Goal: Task Accomplishment & Management: Use online tool/utility

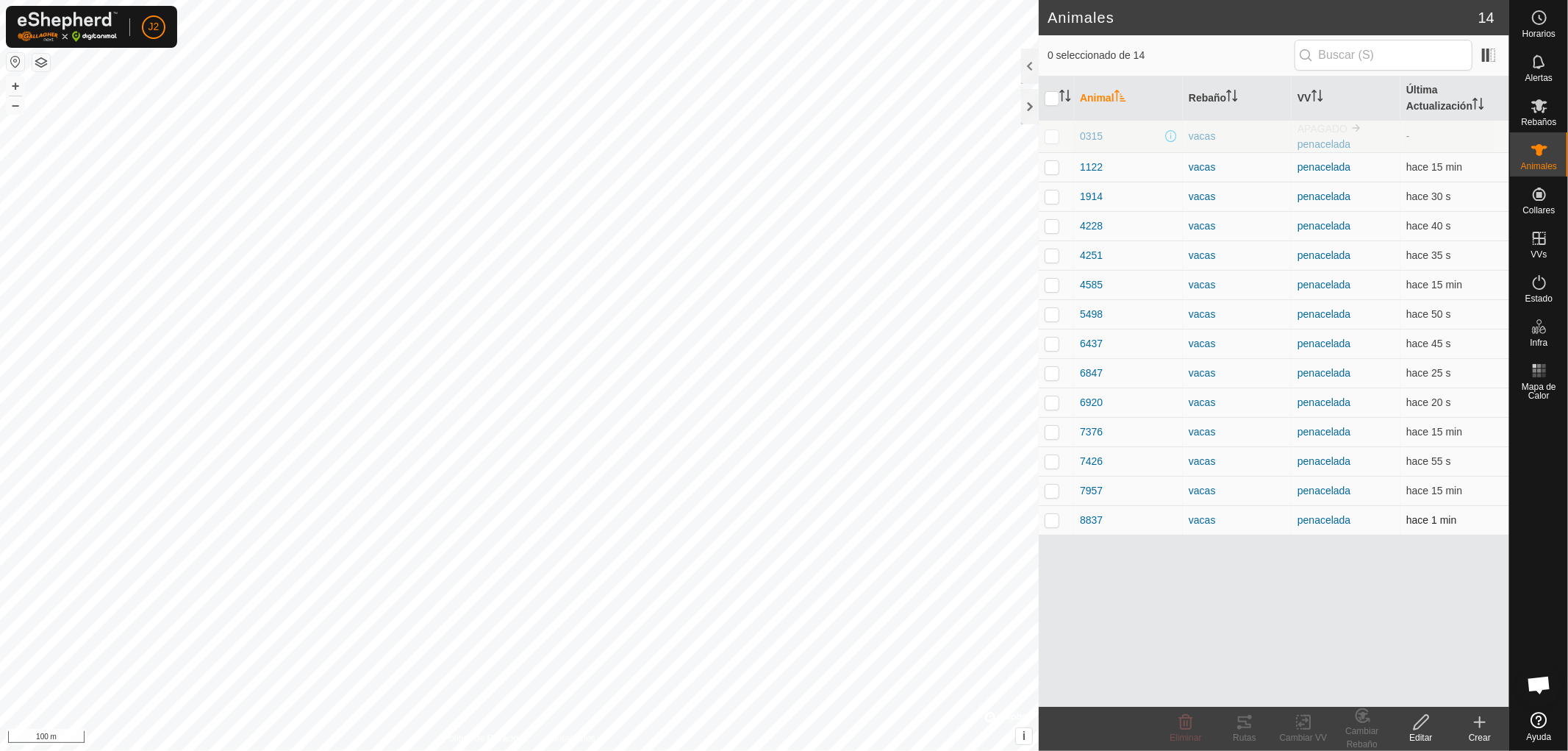
click at [1049, 517] on p-checkbox at bounding box center [1052, 519] width 15 height 12
click at [1245, 734] on div "Rutas" at bounding box center [1244, 737] width 59 height 13
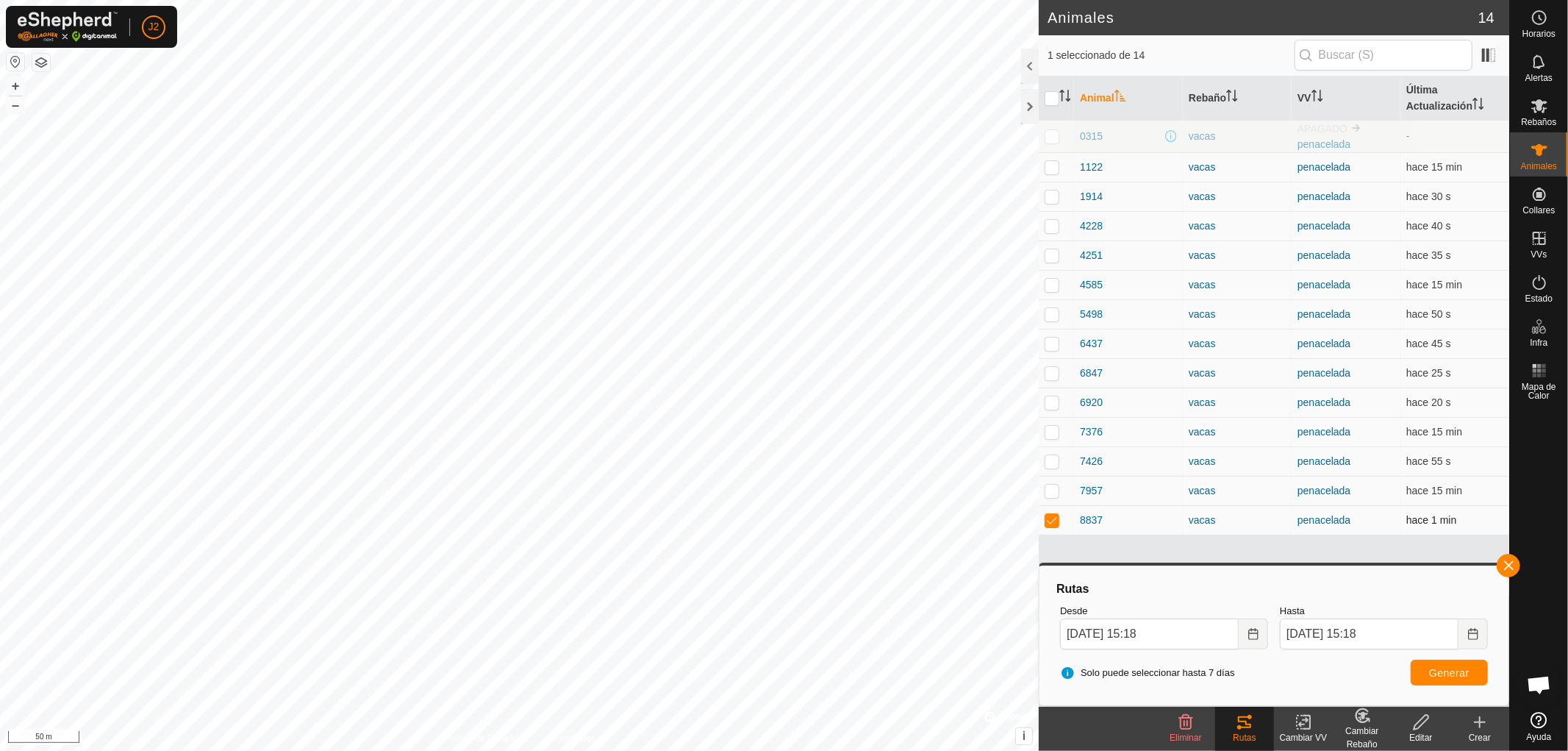
click at [1049, 517] on p-checkbox at bounding box center [1052, 519] width 15 height 12
checkbox input "false"
click at [1502, 566] on button "button" at bounding box center [1509, 566] width 24 height 24
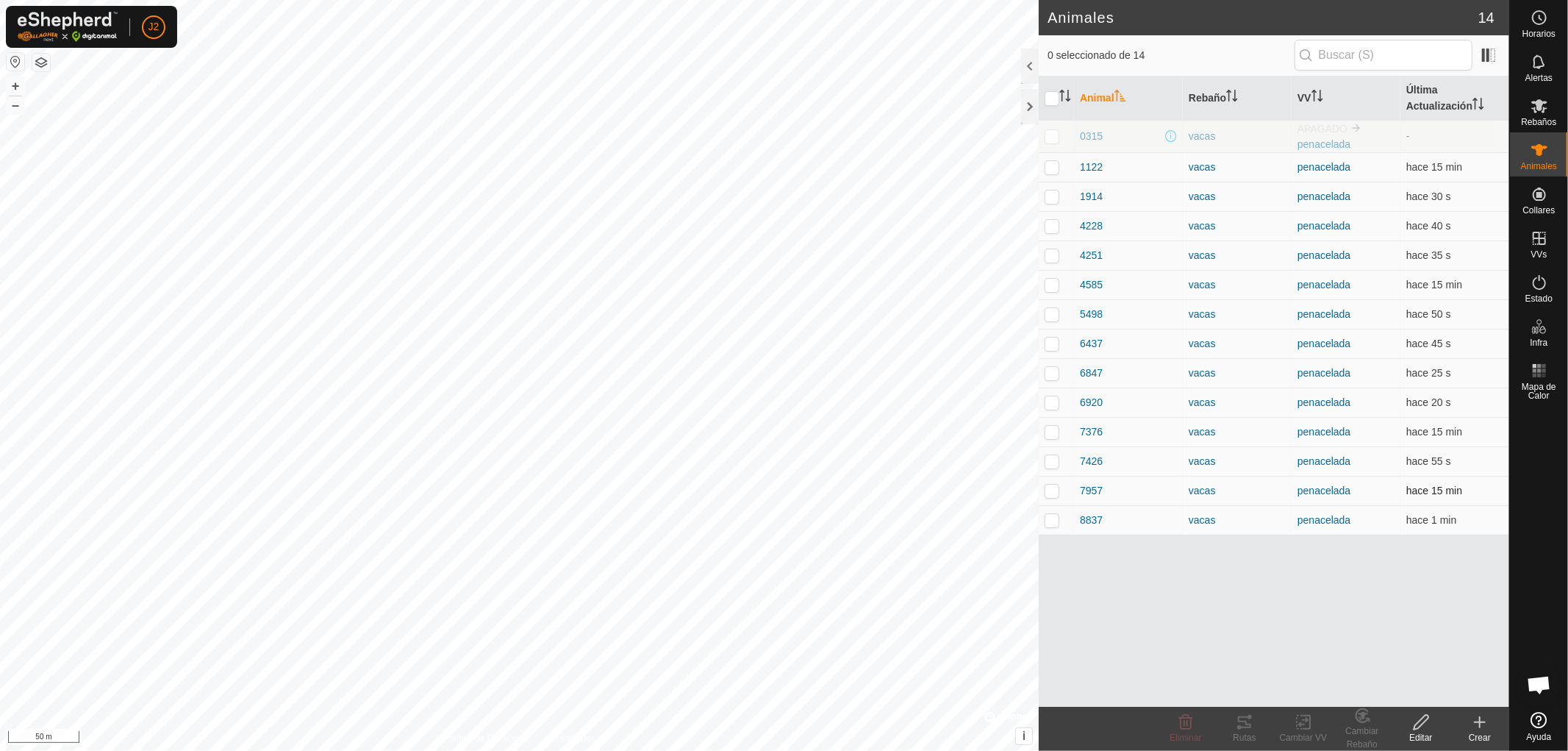
click at [1050, 493] on p-checkbox at bounding box center [1052, 490] width 15 height 12
click at [1246, 735] on div "Rutas" at bounding box center [1244, 737] width 59 height 13
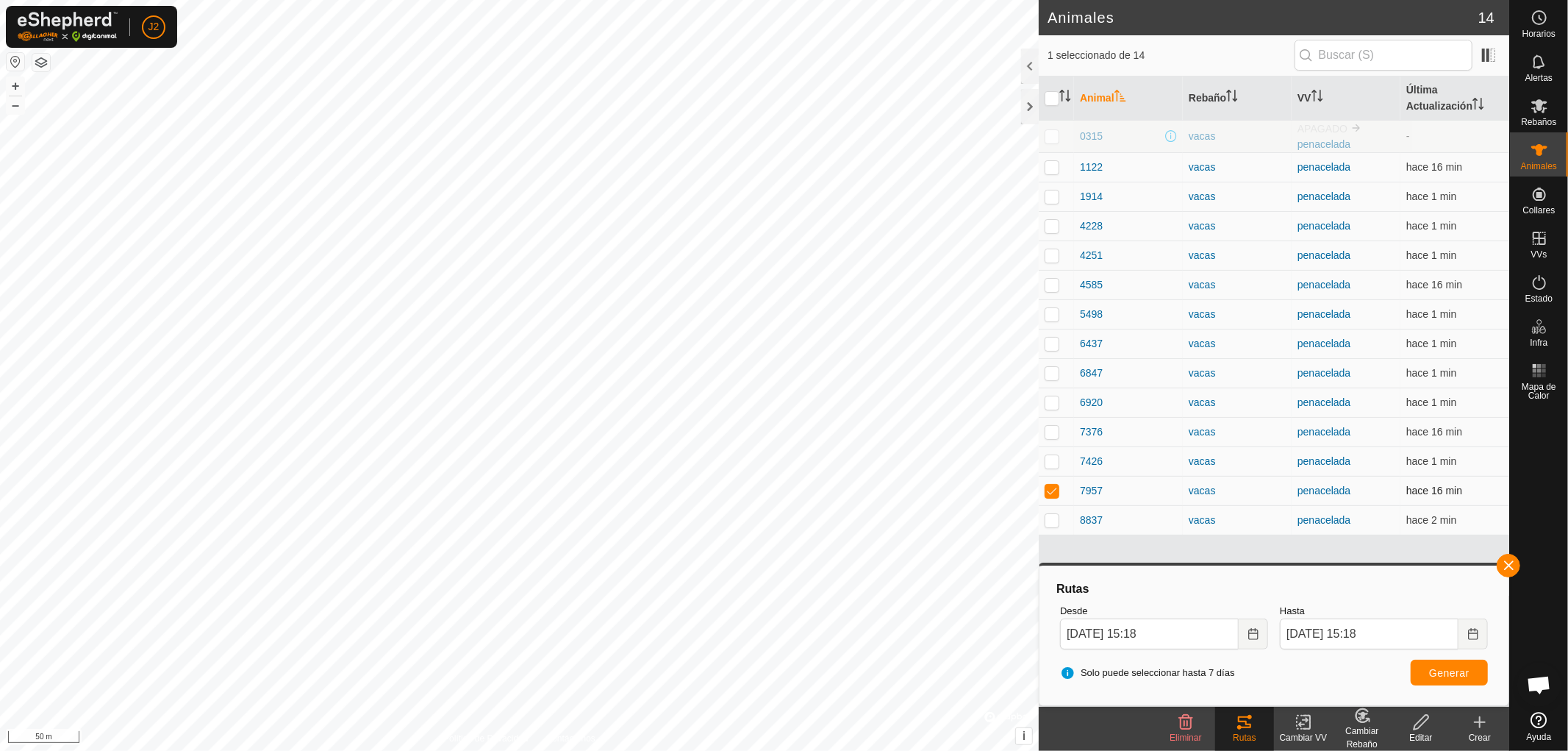
click at [1049, 491] on p-checkbox at bounding box center [1052, 490] width 15 height 12
checkbox input "false"
click at [1508, 566] on button "button" at bounding box center [1509, 566] width 24 height 24
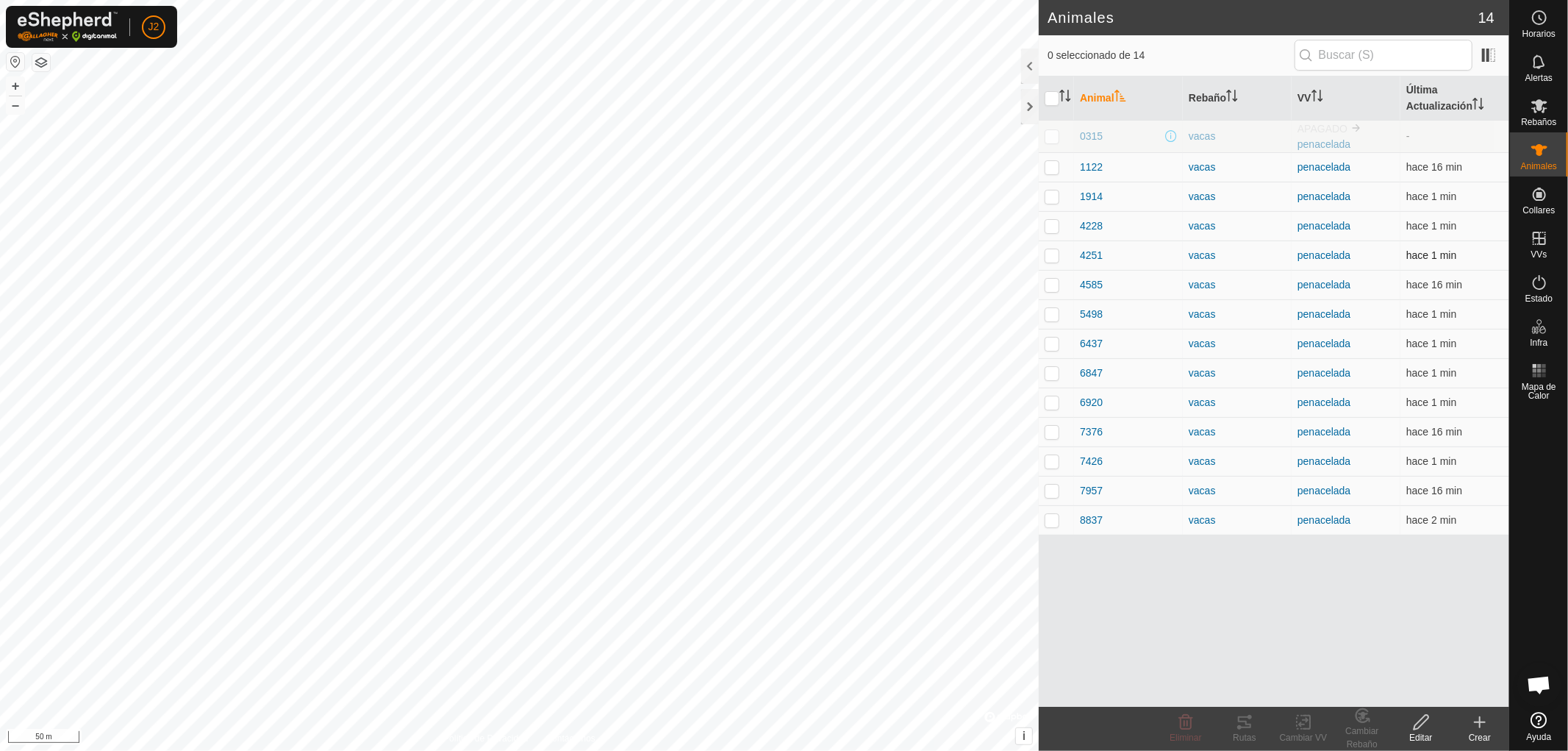
click at [1049, 256] on p-checkbox at bounding box center [1052, 255] width 15 height 12
click at [1248, 728] on icon at bounding box center [1244, 722] width 13 height 12
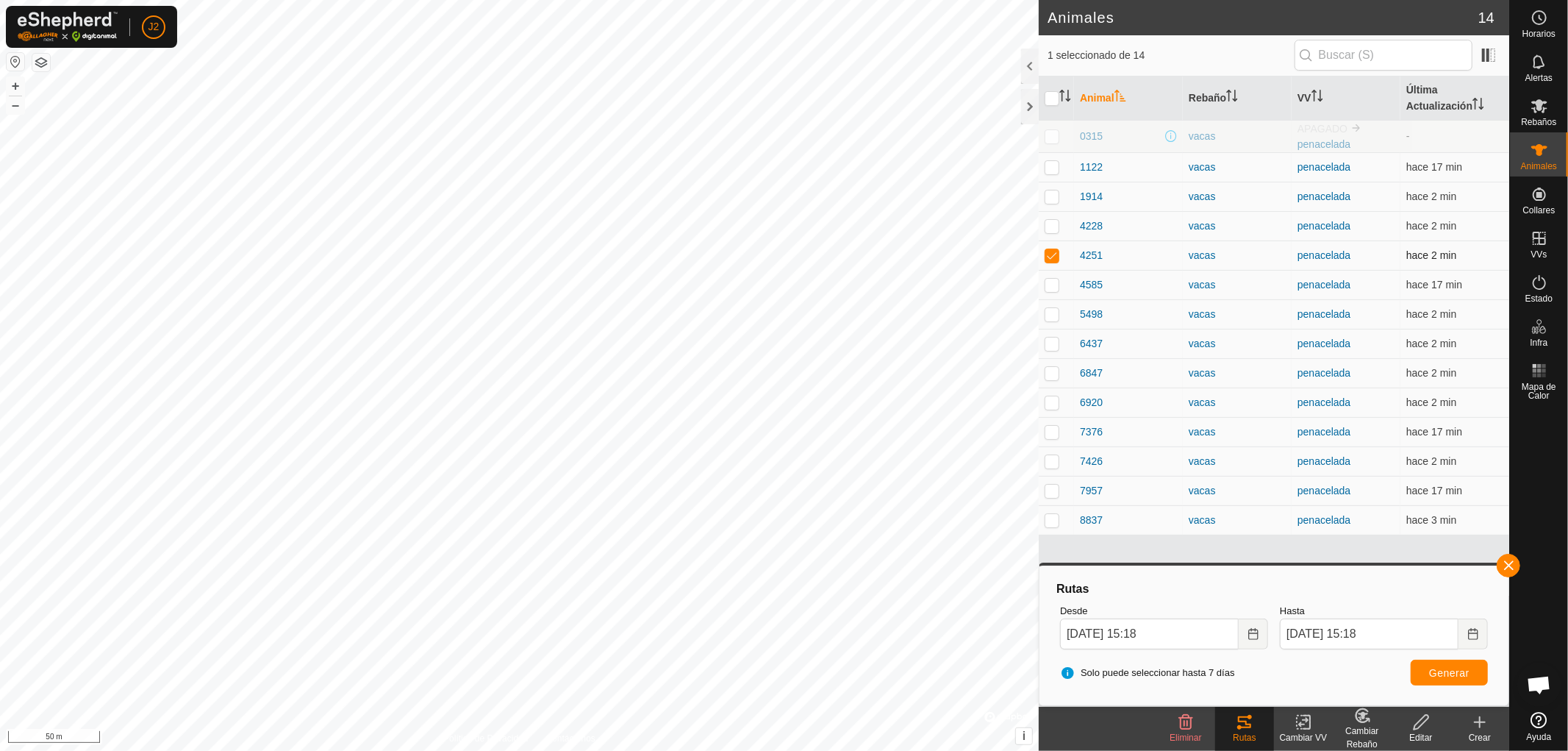
click at [1054, 251] on p-checkbox at bounding box center [1052, 255] width 15 height 12
checkbox input "false"
click at [1505, 561] on button "button" at bounding box center [1509, 566] width 24 height 24
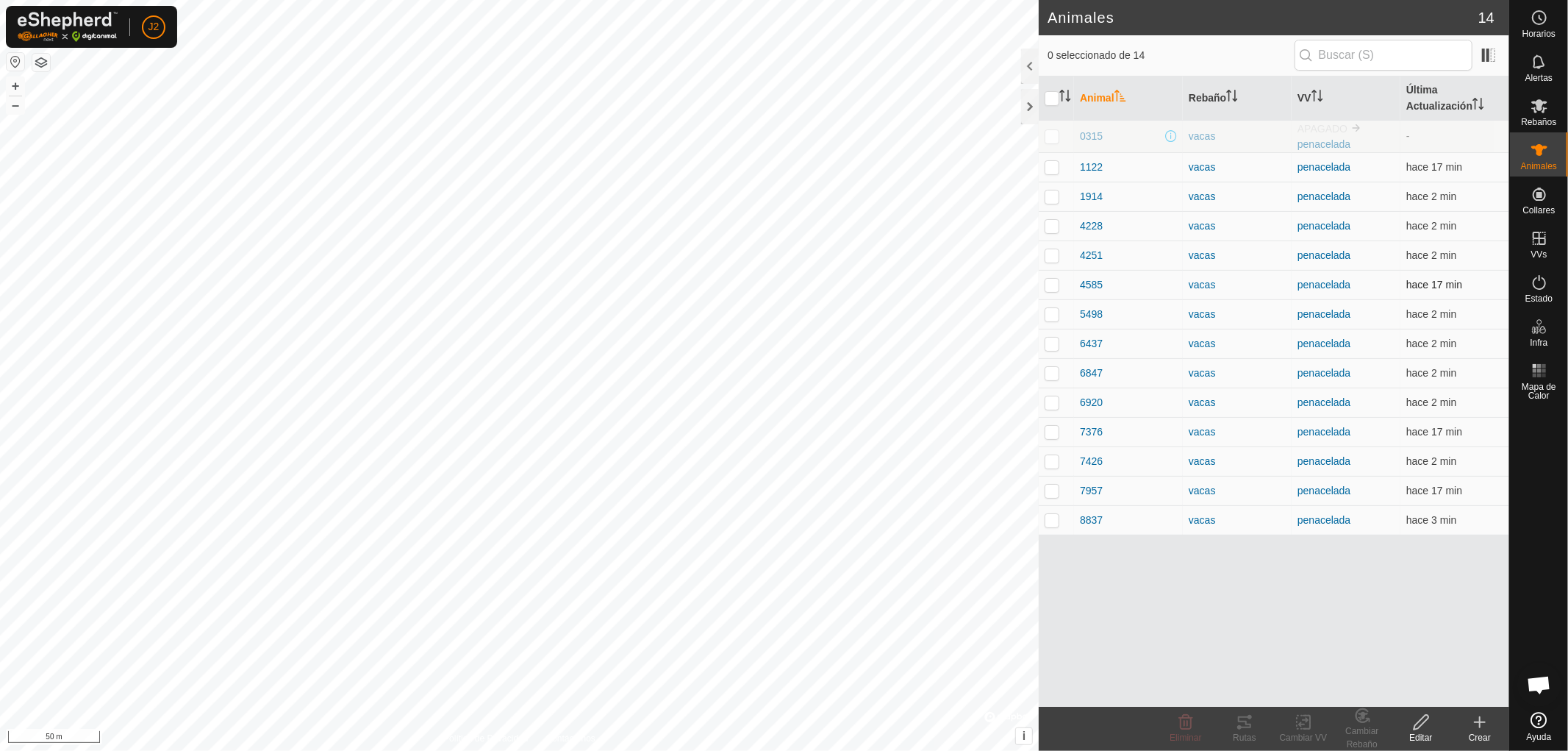
click at [1052, 285] on p-checkbox at bounding box center [1052, 284] width 15 height 12
click at [1240, 732] on div "Rutas" at bounding box center [1244, 737] width 59 height 13
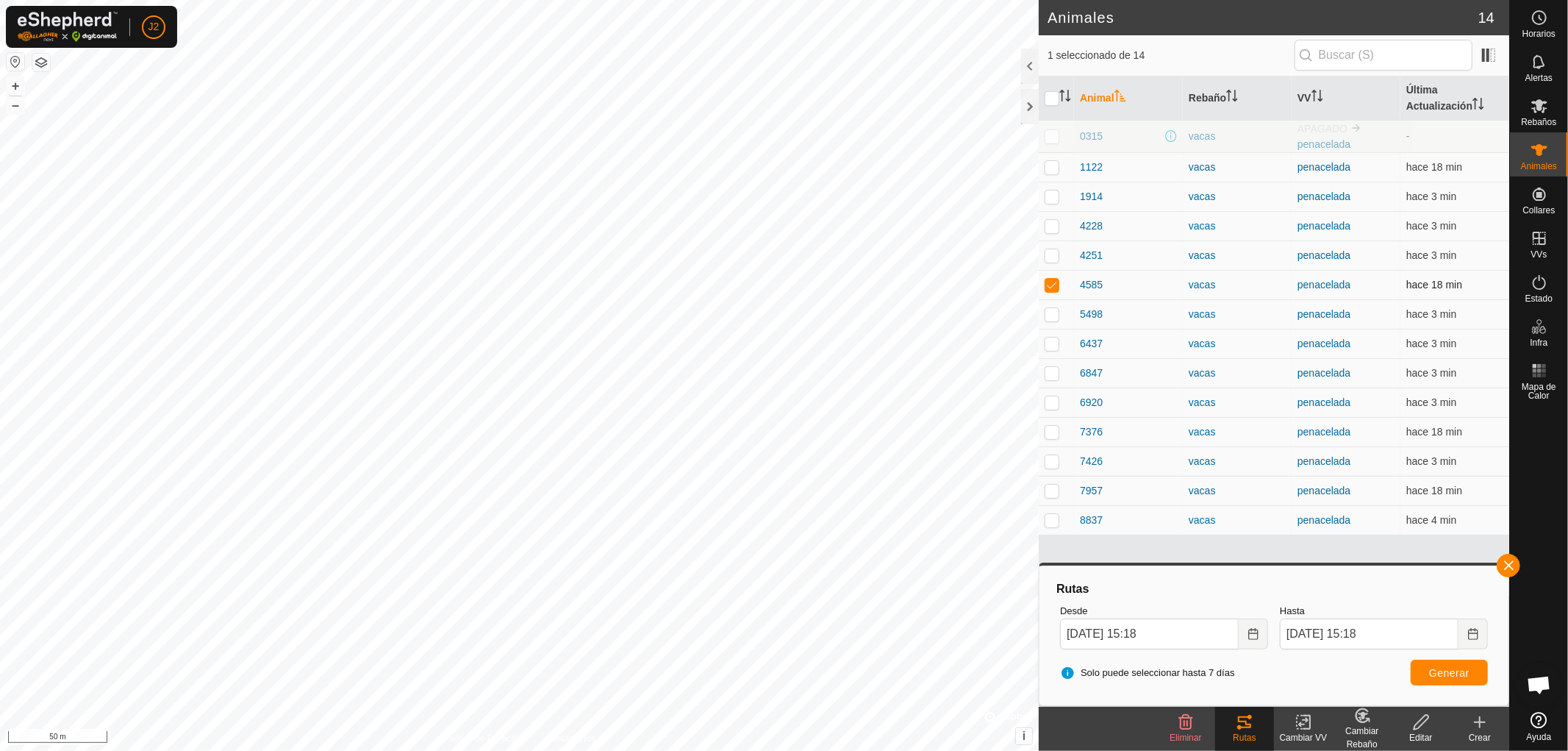
click at [1053, 286] on p-checkbox at bounding box center [1052, 284] width 15 height 12
checkbox input "false"
click at [1507, 562] on button "button" at bounding box center [1509, 566] width 24 height 24
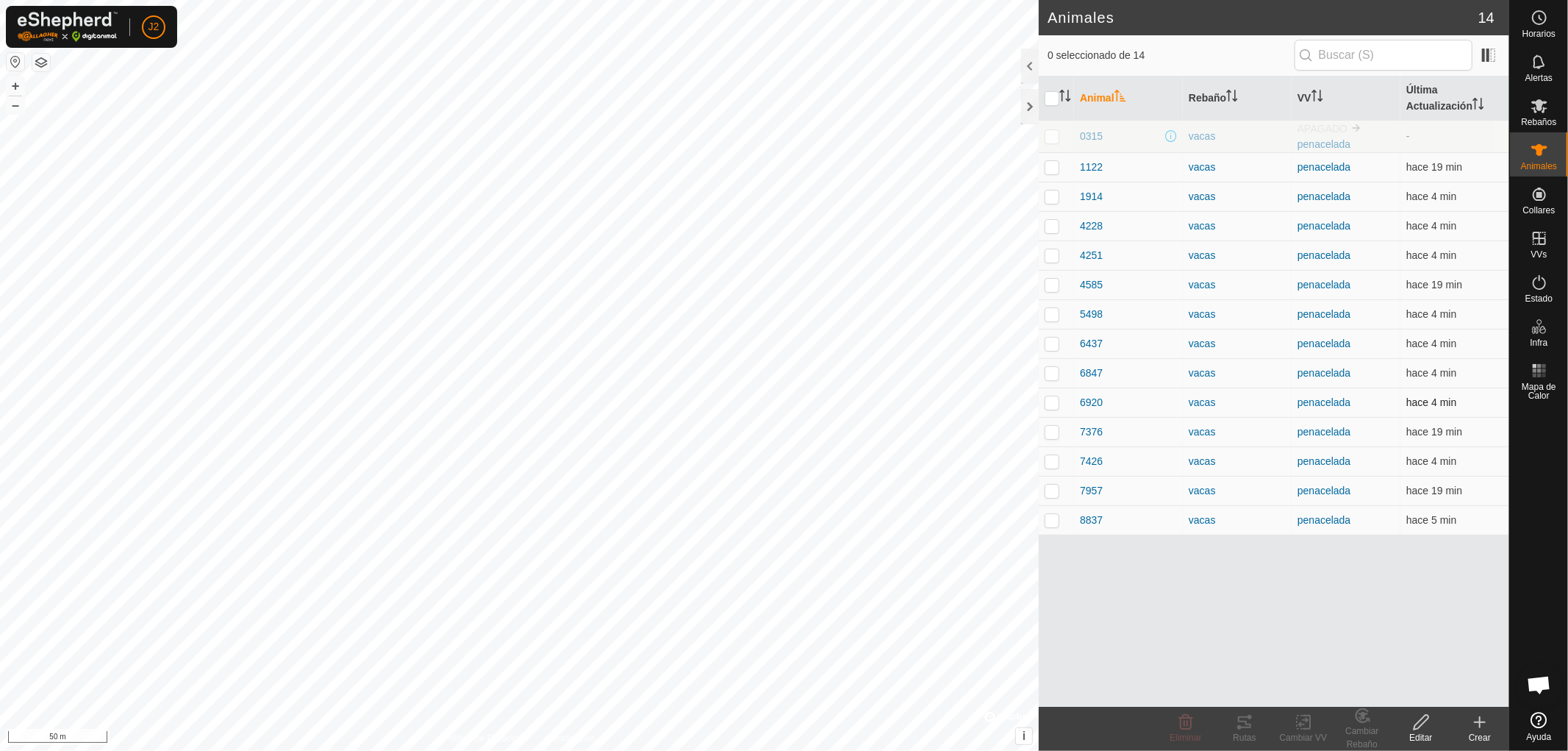
click at [1051, 402] on p-checkbox at bounding box center [1052, 402] width 15 height 12
click at [1239, 726] on icon at bounding box center [1244, 722] width 13 height 12
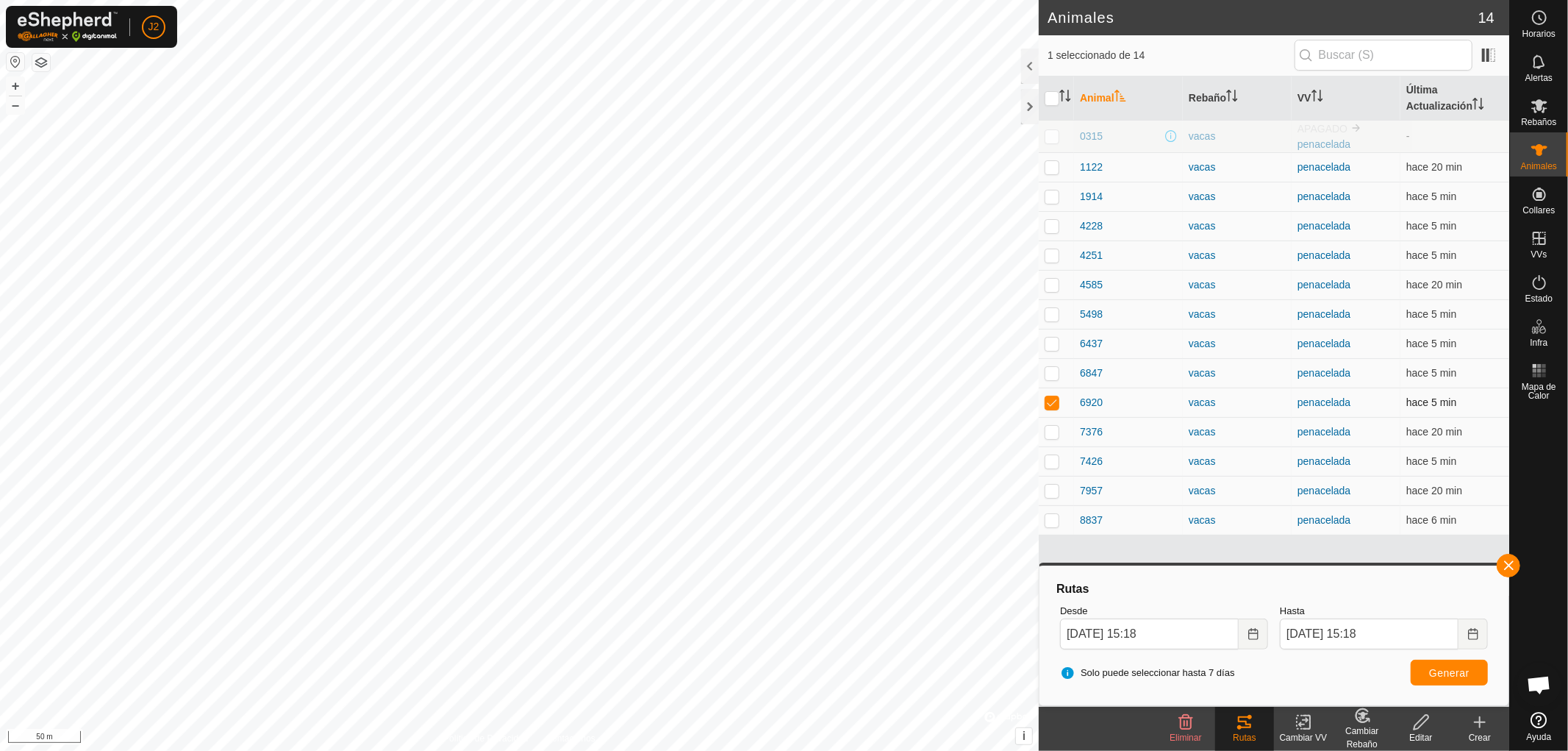
click at [1050, 396] on td at bounding box center [1056, 402] width 36 height 29
checkbox input "false"
click at [1508, 561] on button "button" at bounding box center [1509, 566] width 24 height 24
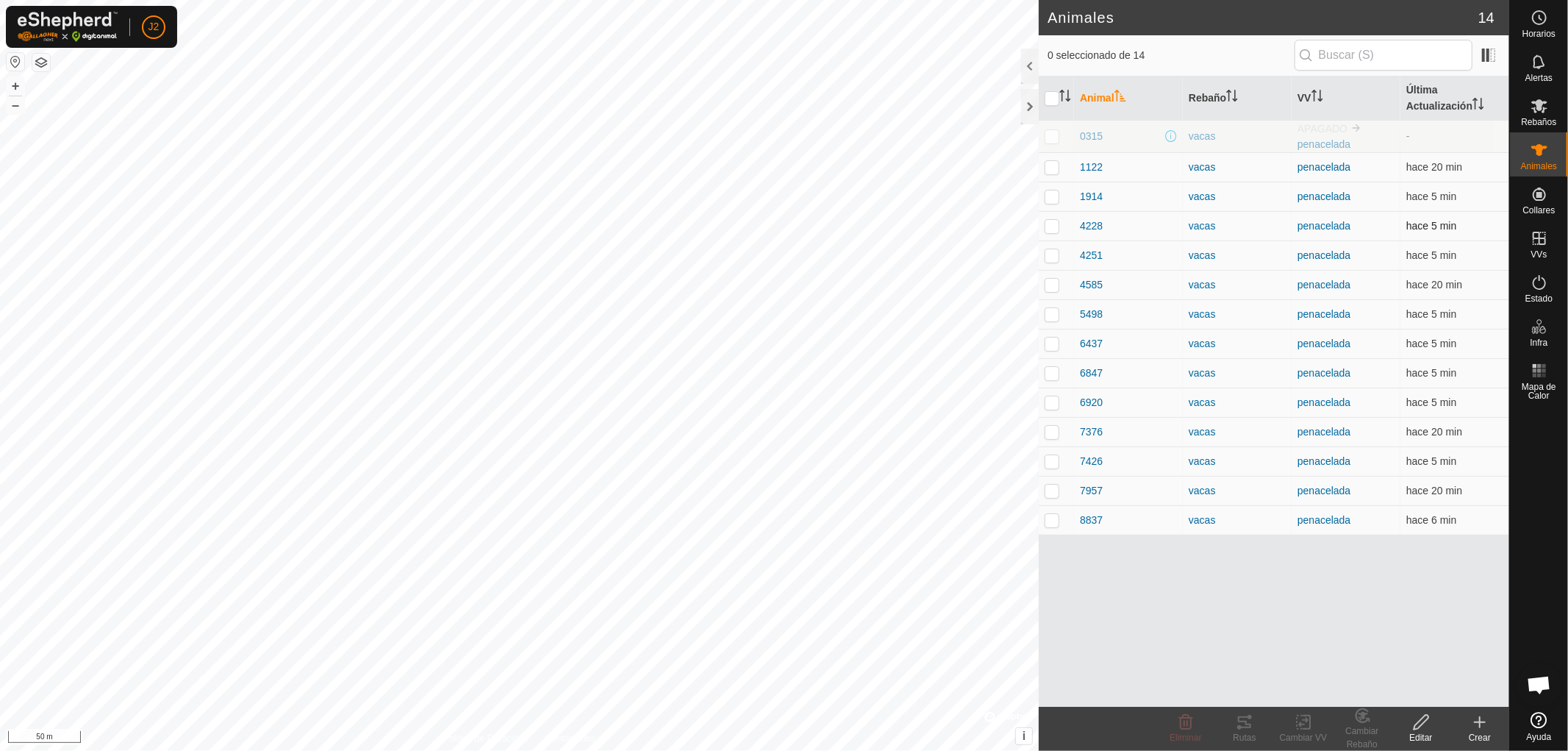
click at [1049, 225] on p-checkbox at bounding box center [1052, 225] width 15 height 12
click at [1253, 732] on div "Rutas" at bounding box center [1244, 737] width 59 height 13
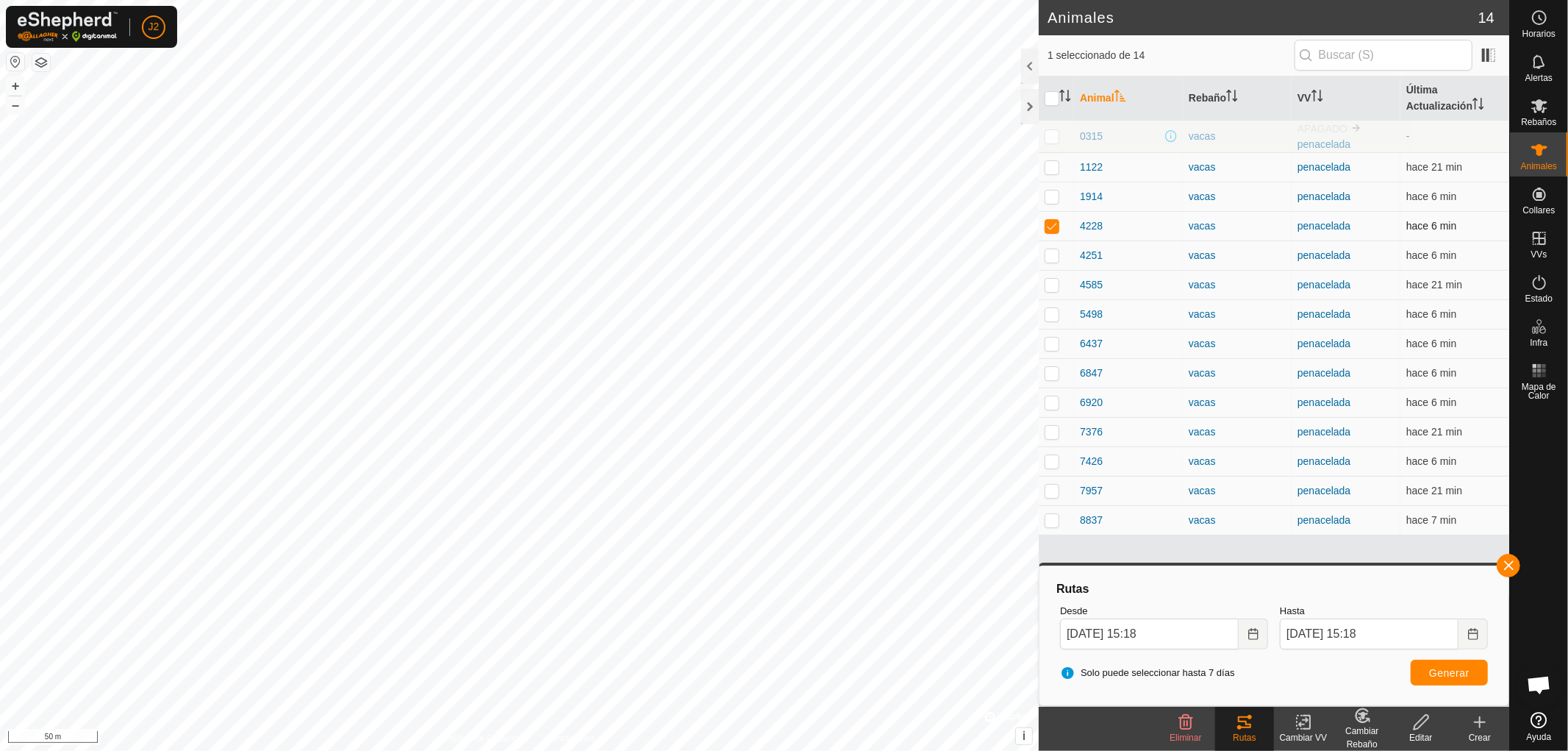
click at [1054, 223] on p-checkbox at bounding box center [1052, 225] width 15 height 12
checkbox input "false"
click at [1510, 565] on button "button" at bounding box center [1509, 566] width 24 height 24
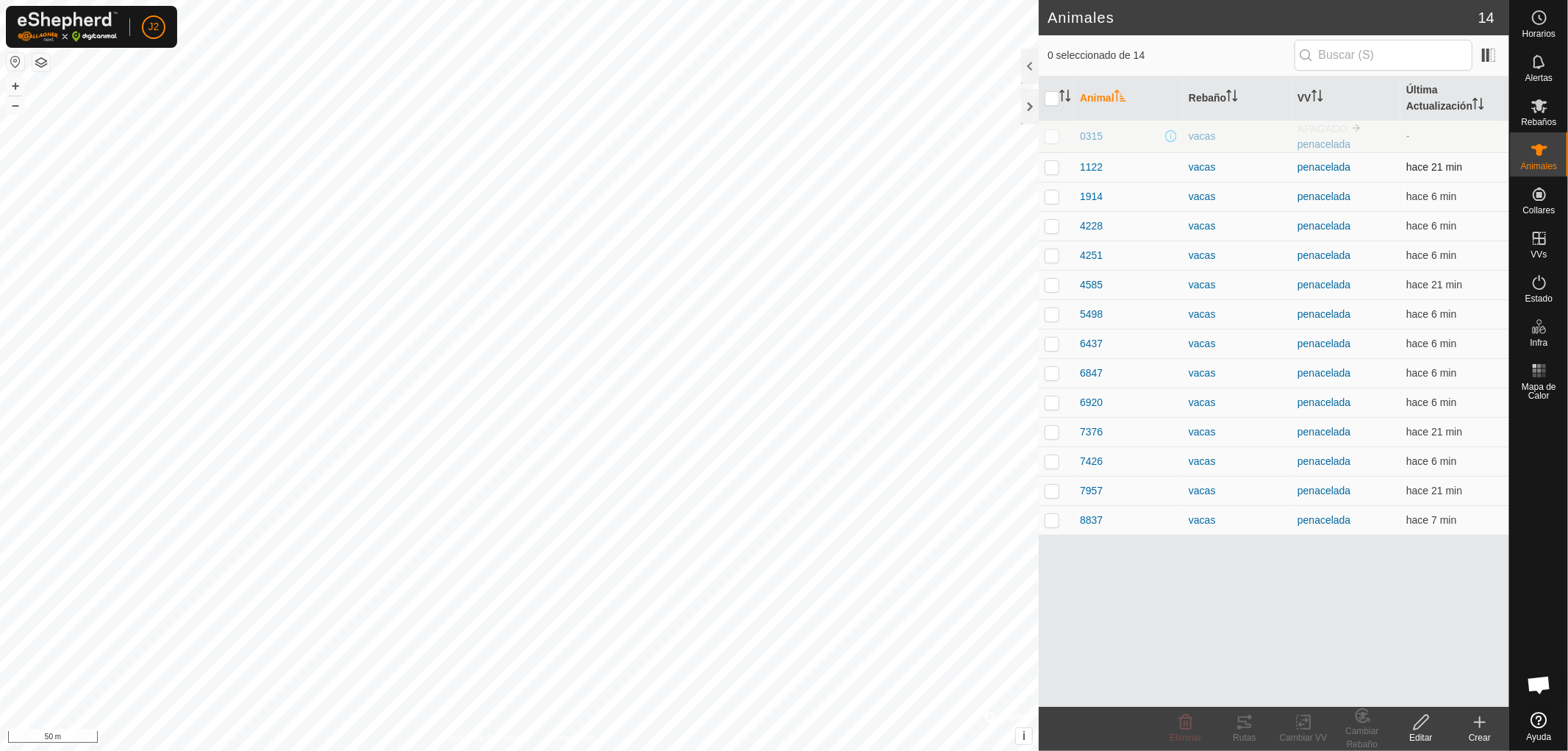
click at [1053, 168] on p-checkbox at bounding box center [1052, 167] width 15 height 12
click at [1246, 733] on div "Rutas" at bounding box center [1244, 737] width 59 height 13
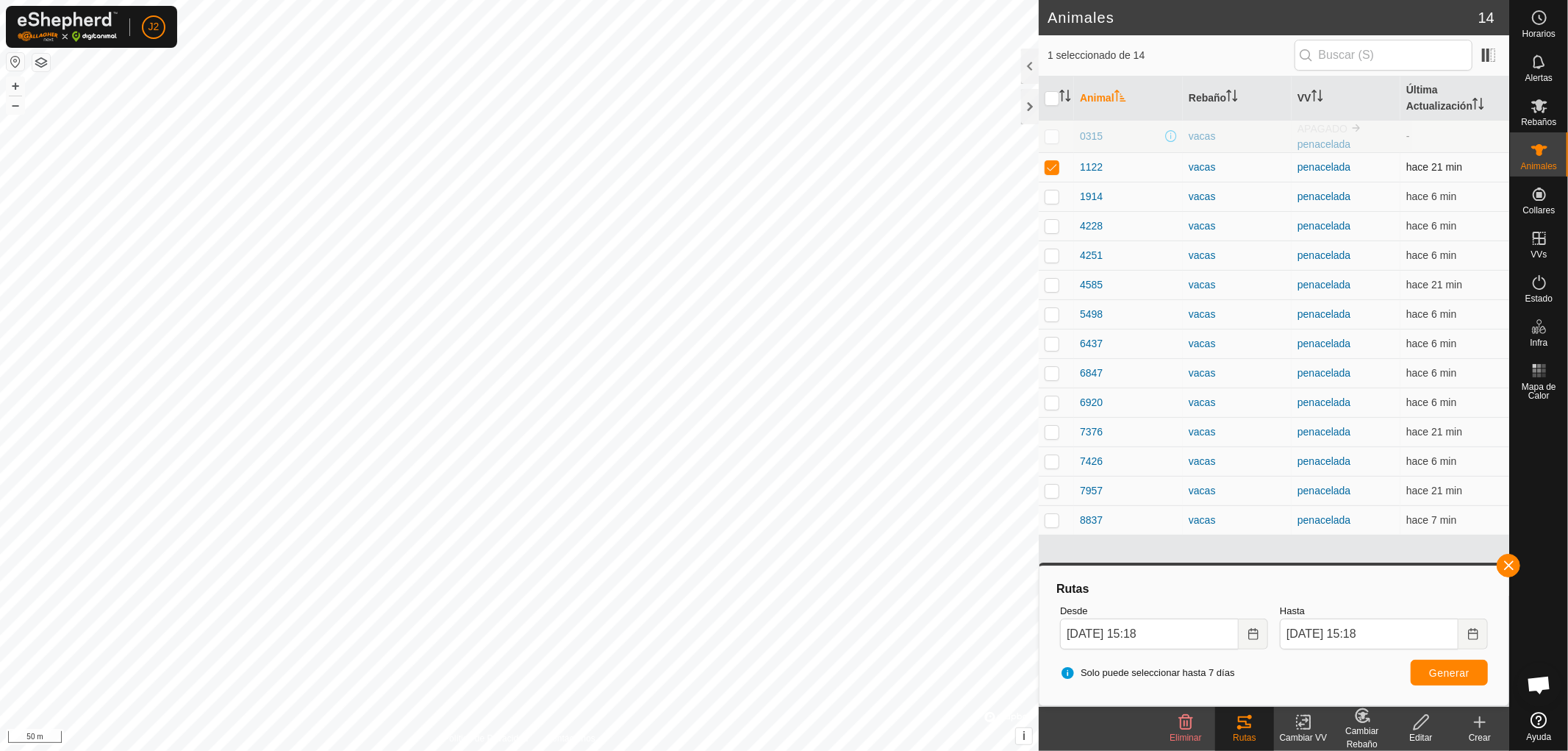
click at [1049, 167] on p-checkbox at bounding box center [1052, 167] width 15 height 12
checkbox input "false"
click at [1503, 564] on button "button" at bounding box center [1509, 566] width 24 height 24
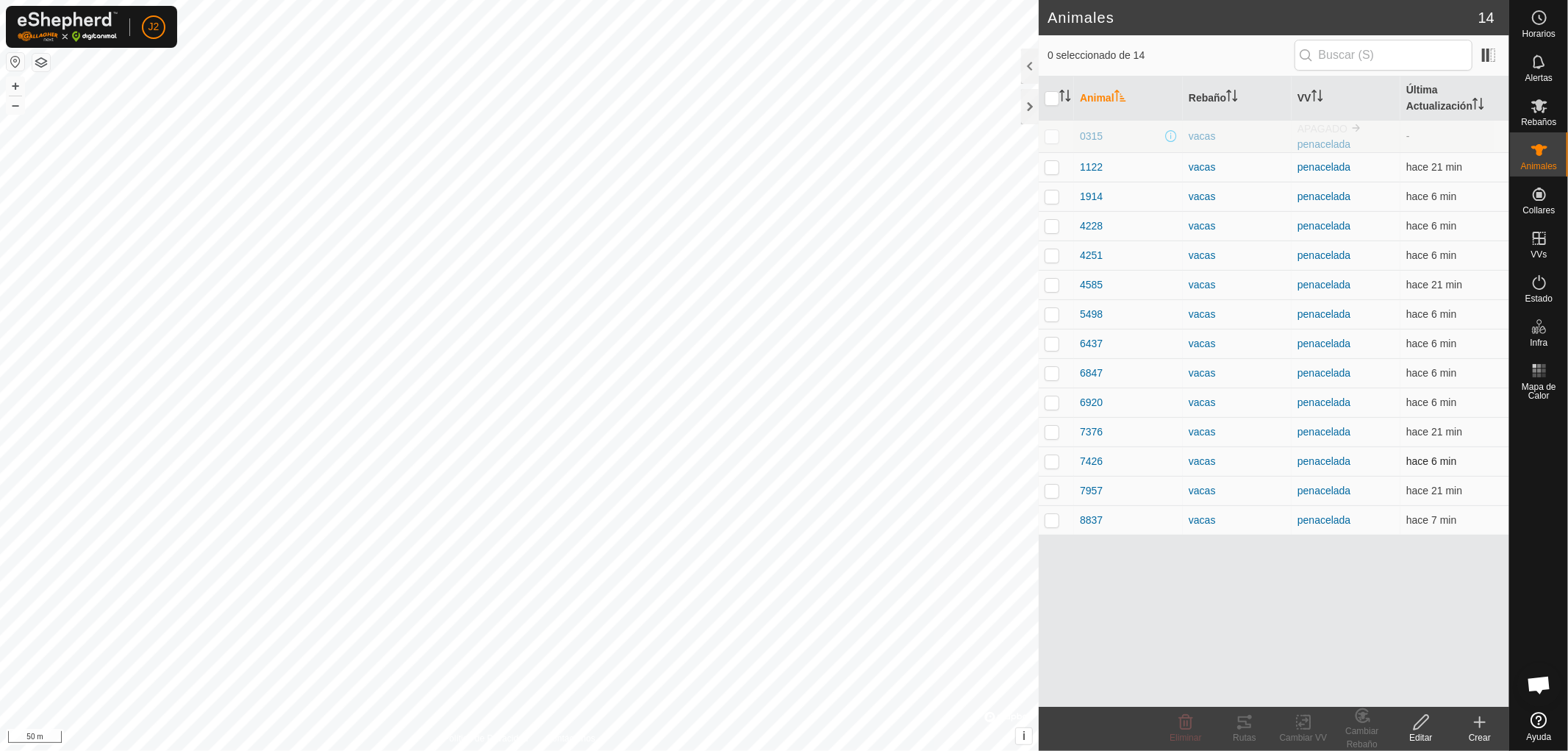
click at [1047, 462] on p-checkbox at bounding box center [1052, 461] width 15 height 12
click at [1249, 731] on div "Rutas" at bounding box center [1244, 737] width 59 height 13
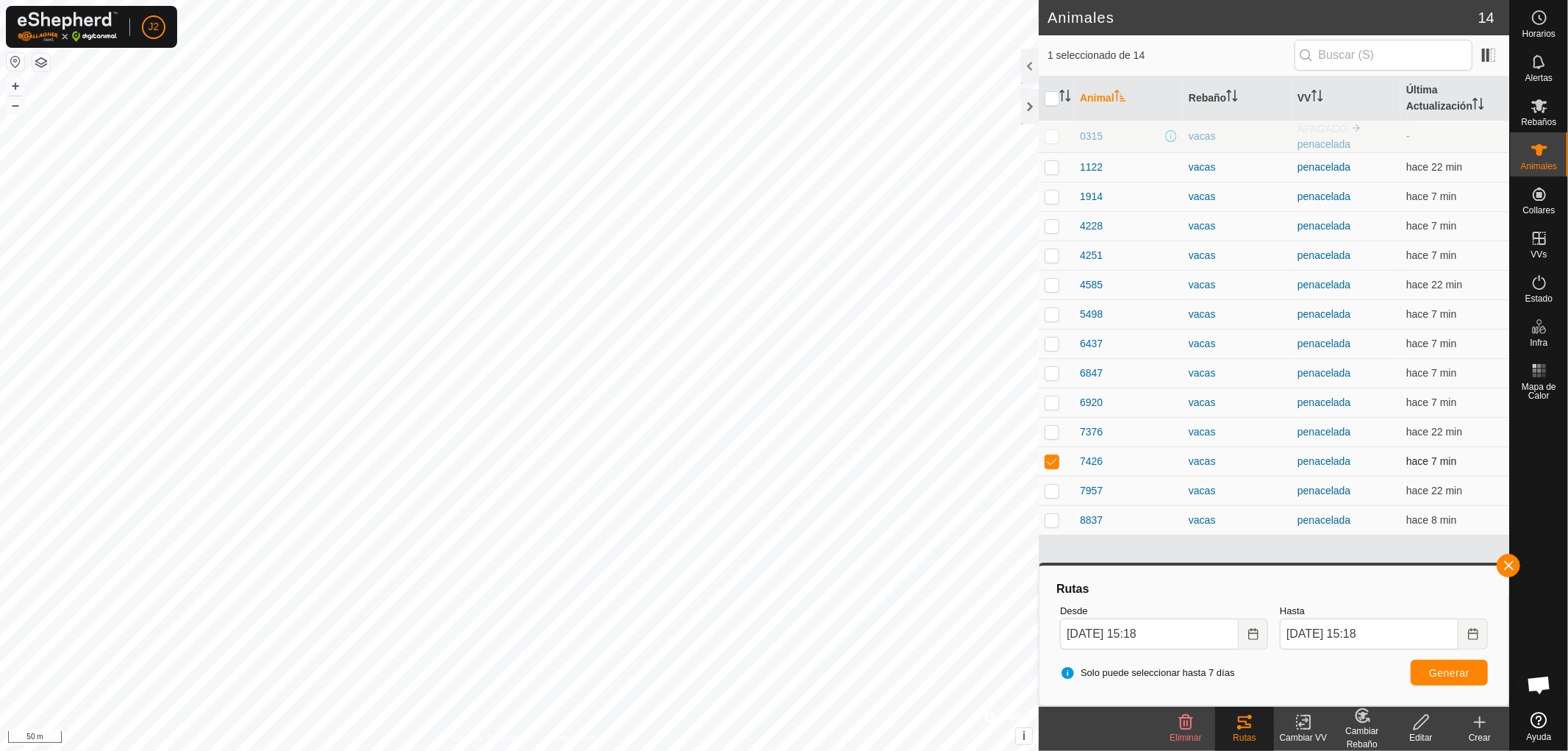
click at [1054, 463] on p-checkbox at bounding box center [1052, 461] width 15 height 12
checkbox input "false"
click at [1505, 563] on button "button" at bounding box center [1509, 566] width 24 height 24
